Goal: Task Accomplishment & Management: Manage account settings

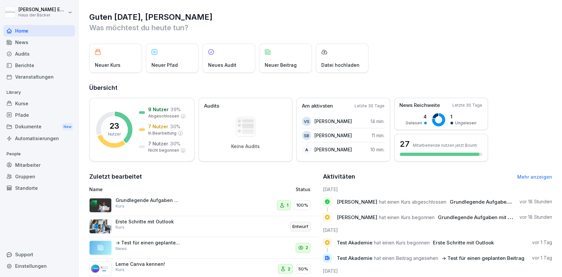
click at [189, 201] on div "Grundlegende Aufgaben mit Excel Kurs" at bounding box center [160, 206] width 142 height 16
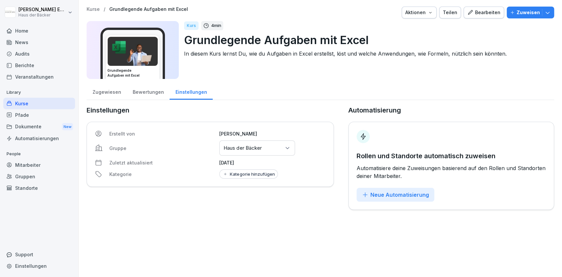
click at [520, 14] on p "Zuweisen" at bounding box center [528, 12] width 23 height 7
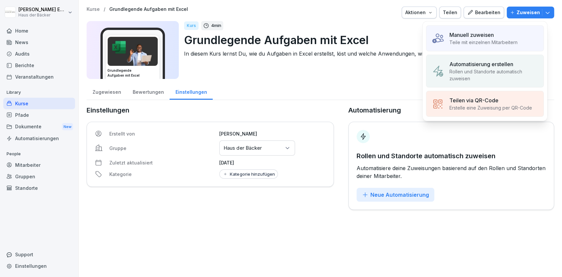
click at [487, 41] on p "Teile mit einzelnen Mitarbeitern" at bounding box center [483, 42] width 68 height 7
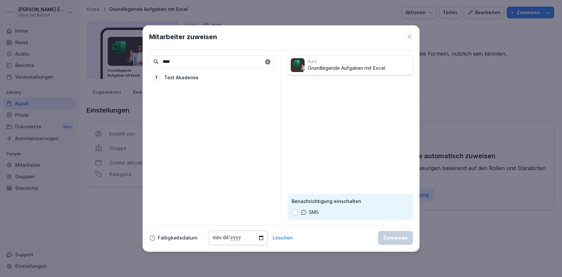
type input "****"
click at [210, 75] on div "T Test Akademie" at bounding box center [211, 77] width 125 height 12
click at [267, 62] on icon at bounding box center [268, 62] width 4 height 4
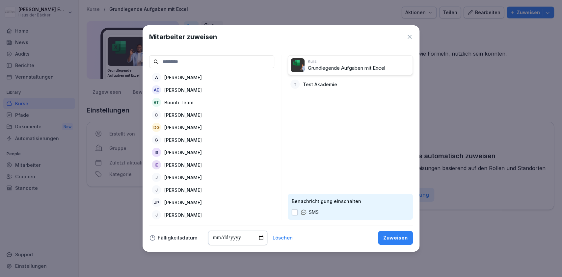
click at [229, 90] on div "AE [PERSON_NAME]" at bounding box center [211, 90] width 125 height 12
click at [308, 94] on p "Test Akademie" at bounding box center [320, 97] width 34 height 7
click at [402, 235] on div "Zuweisen" at bounding box center [395, 237] width 24 height 7
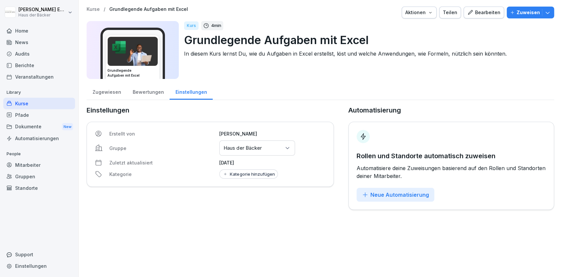
click at [481, 17] on button "Bearbeiten" at bounding box center [484, 13] width 40 height 12
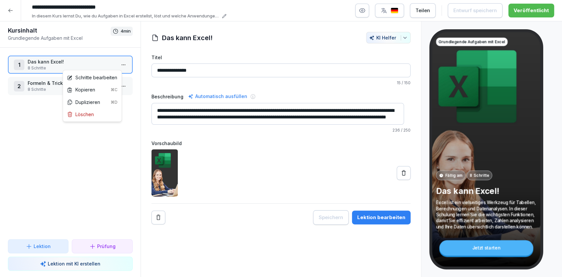
click at [116, 60] on html "**********" at bounding box center [281, 138] width 562 height 277
click at [119, 80] on div "Schritte bearbeiten" at bounding box center [92, 77] width 56 height 12
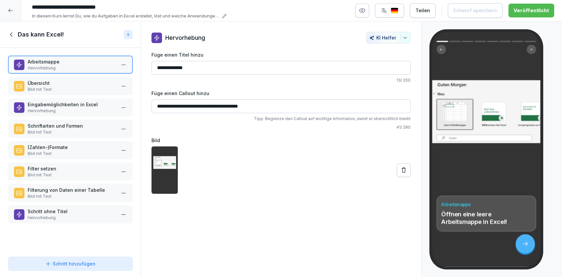
click at [92, 215] on p "Hervorhebung" at bounding box center [72, 218] width 88 height 6
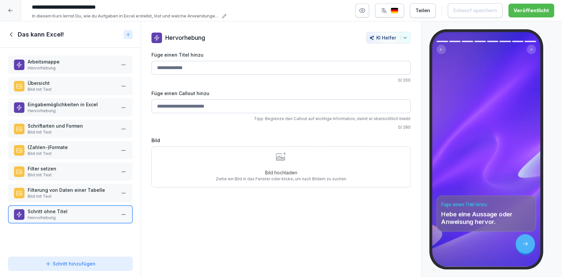
click at [199, 68] on input "Füge einen Titel hinzu" at bounding box center [280, 68] width 259 height 14
click at [60, 188] on p "Filterung von Daten einer Tabelle" at bounding box center [72, 190] width 88 height 7
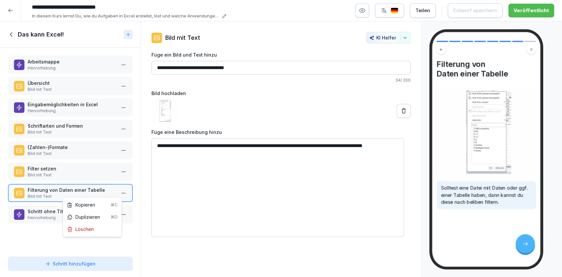
click at [118, 196] on html "**********" at bounding box center [281, 138] width 562 height 277
click at [85, 171] on html "**********" at bounding box center [281, 138] width 562 height 277
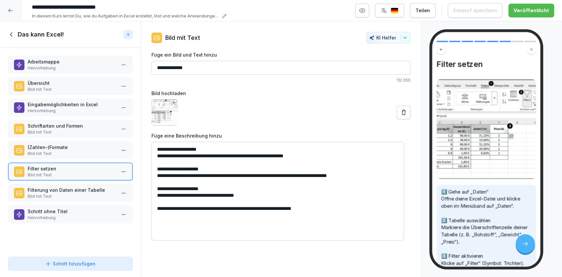
click at [87, 192] on p "Filterung von Daten einer Tabelle" at bounding box center [72, 190] width 88 height 7
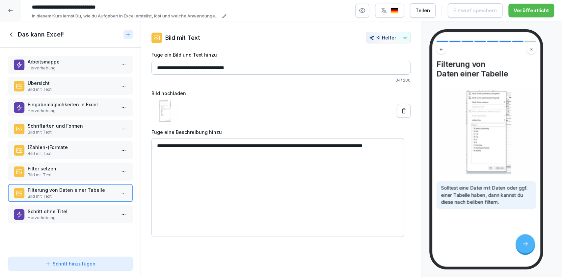
click at [90, 215] on p "Hervorhebung" at bounding box center [72, 218] width 88 height 6
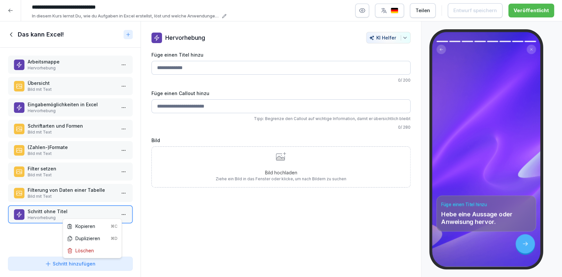
click at [121, 214] on html "**********" at bounding box center [281, 138] width 562 height 277
click at [115, 252] on div "Löschen" at bounding box center [92, 251] width 56 height 12
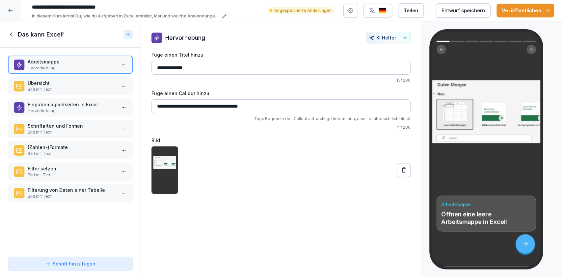
click at [469, 13] on div "Entwurf speichern" at bounding box center [463, 10] width 43 height 7
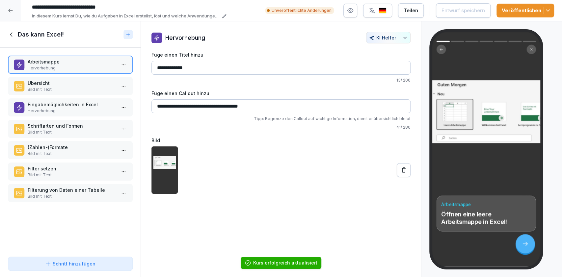
click at [548, 8] on icon "button" at bounding box center [548, 10] width 7 height 7
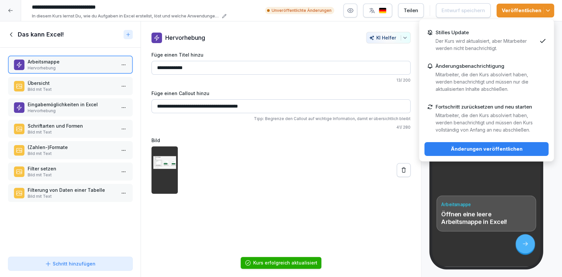
click at [542, 150] on div "Änderungen veröffentlichen" at bounding box center [487, 149] width 114 height 7
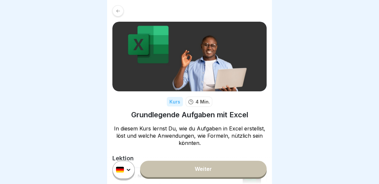
click at [213, 172] on link "Weiter" at bounding box center [203, 169] width 126 height 16
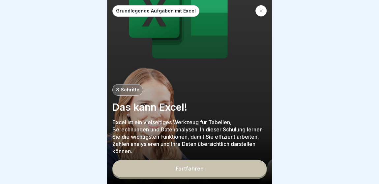
drag, startPoint x: 0, startPoint y: 0, endPoint x: 233, endPoint y: 150, distance: 277.5
click at [233, 150] on div "Grundlegende Aufgaben mit Excel 8 Schritte Das kann Excel! Excel ist ein vielse…" at bounding box center [189, 92] width 165 height 184
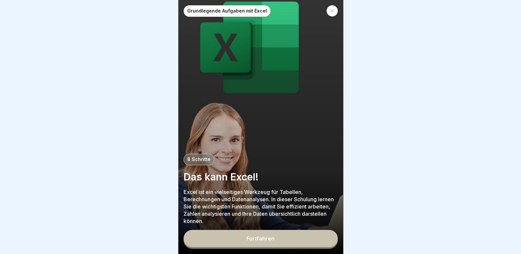
drag, startPoint x: 363, startPoint y: 1, endPoint x: 265, endPoint y: 248, distance: 265.6
click at [265, 184] on button "Fortfahren" at bounding box center [260, 237] width 154 height 17
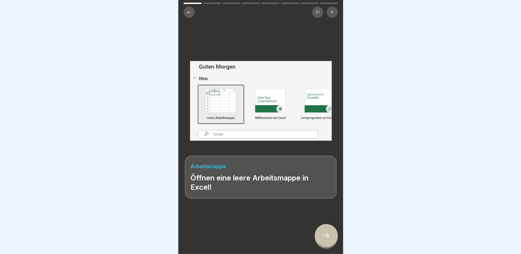
click at [318, 184] on div at bounding box center [325, 235] width 23 height 23
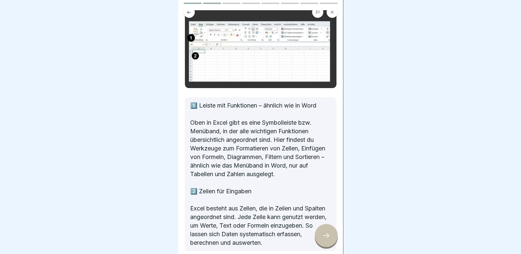
scroll to position [35, 0]
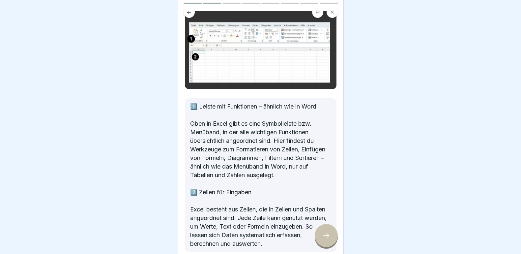
click at [326, 184] on icon at bounding box center [326, 235] width 8 height 8
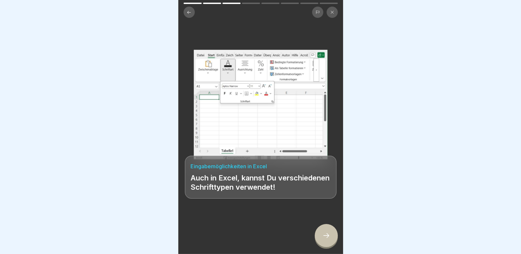
click at [326, 184] on icon at bounding box center [326, 235] width 8 height 8
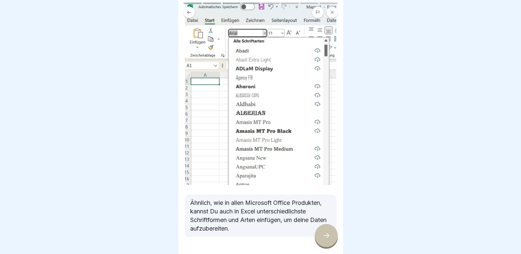
scroll to position [59, 0]
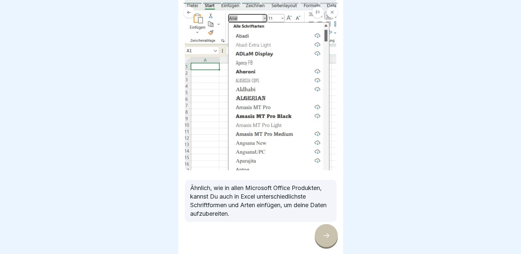
click at [328, 184] on icon at bounding box center [326, 235] width 8 height 8
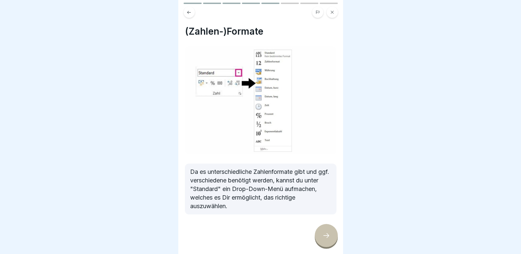
click at [323, 184] on div at bounding box center [325, 235] width 23 height 23
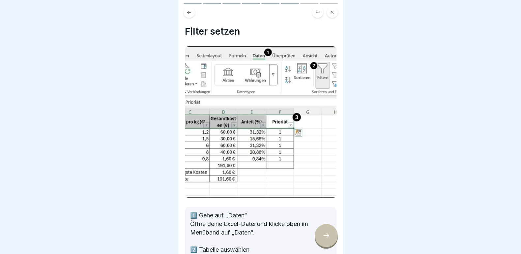
click at [323, 184] on div at bounding box center [325, 235] width 23 height 23
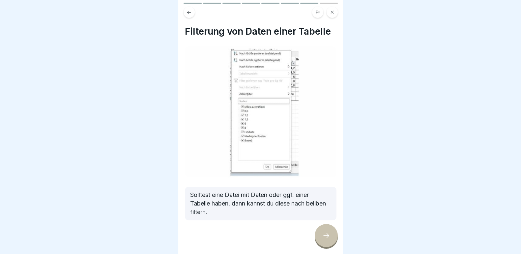
click at [323, 184] on div at bounding box center [325, 235] width 23 height 23
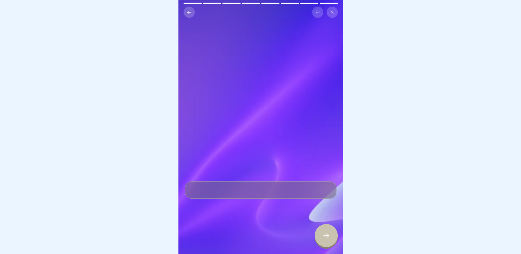
click at [325, 184] on icon at bounding box center [326, 235] width 8 height 8
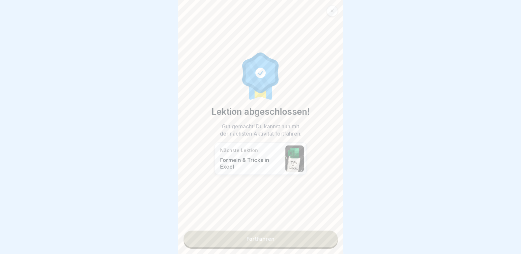
click at [325, 184] on link "Fortfahren" at bounding box center [260, 238] width 154 height 16
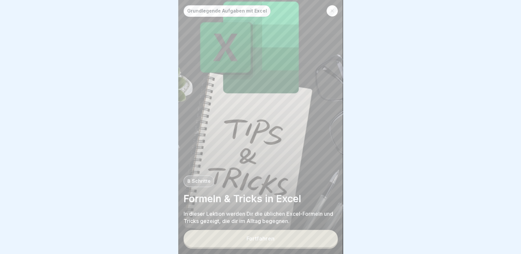
click at [223, 184] on button "Fortfahren" at bounding box center [260, 237] width 154 height 17
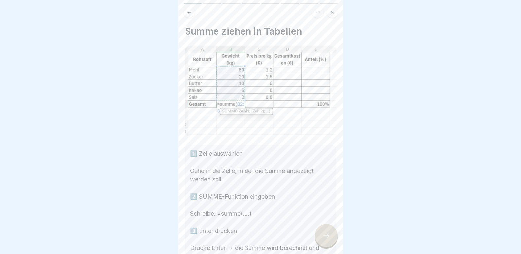
scroll to position [46, 0]
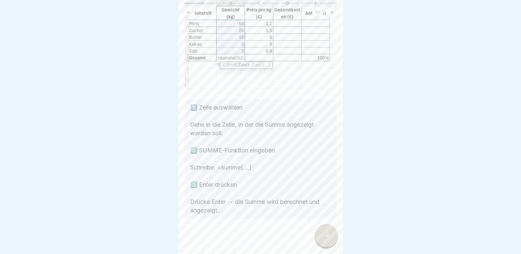
click at [323, 184] on icon at bounding box center [326, 235] width 8 height 8
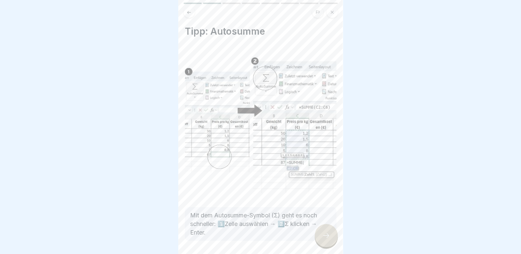
click at [323, 184] on icon at bounding box center [326, 235] width 8 height 8
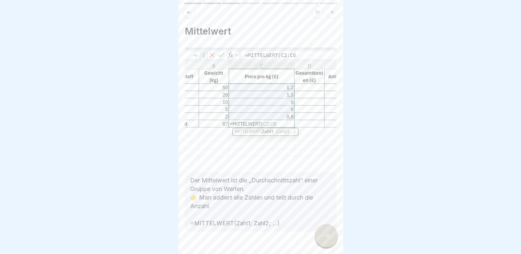
click at [323, 184] on icon at bounding box center [326, 235] width 8 height 8
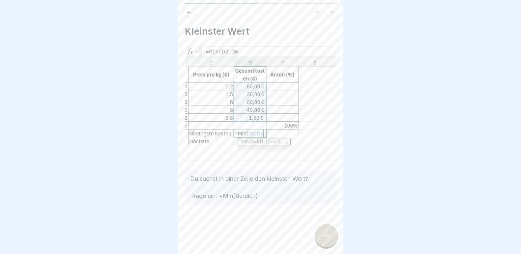
click at [323, 184] on icon at bounding box center [326, 235] width 8 height 8
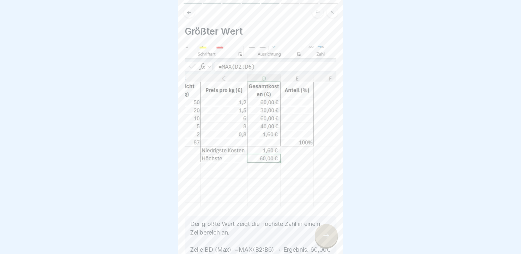
click at [323, 184] on icon at bounding box center [326, 235] width 8 height 8
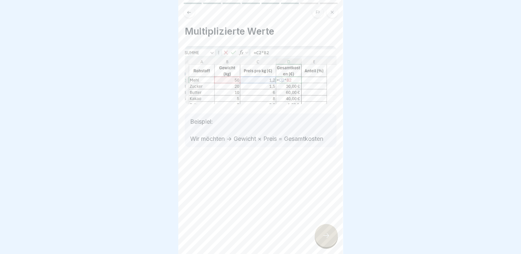
click at [378, 184] on div at bounding box center [260, 127] width 521 height 254
click at [325, 184] on icon at bounding box center [326, 235] width 8 height 8
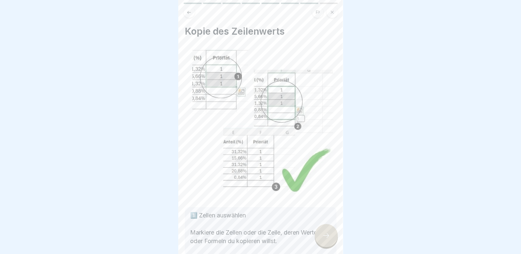
click at [325, 184] on icon at bounding box center [326, 235] width 8 height 8
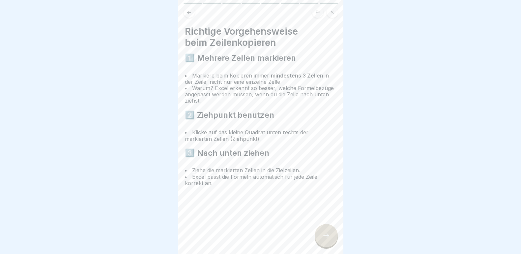
click at [325, 184] on icon at bounding box center [326, 235] width 8 height 8
